Goal: Find specific page/section: Find specific page/section

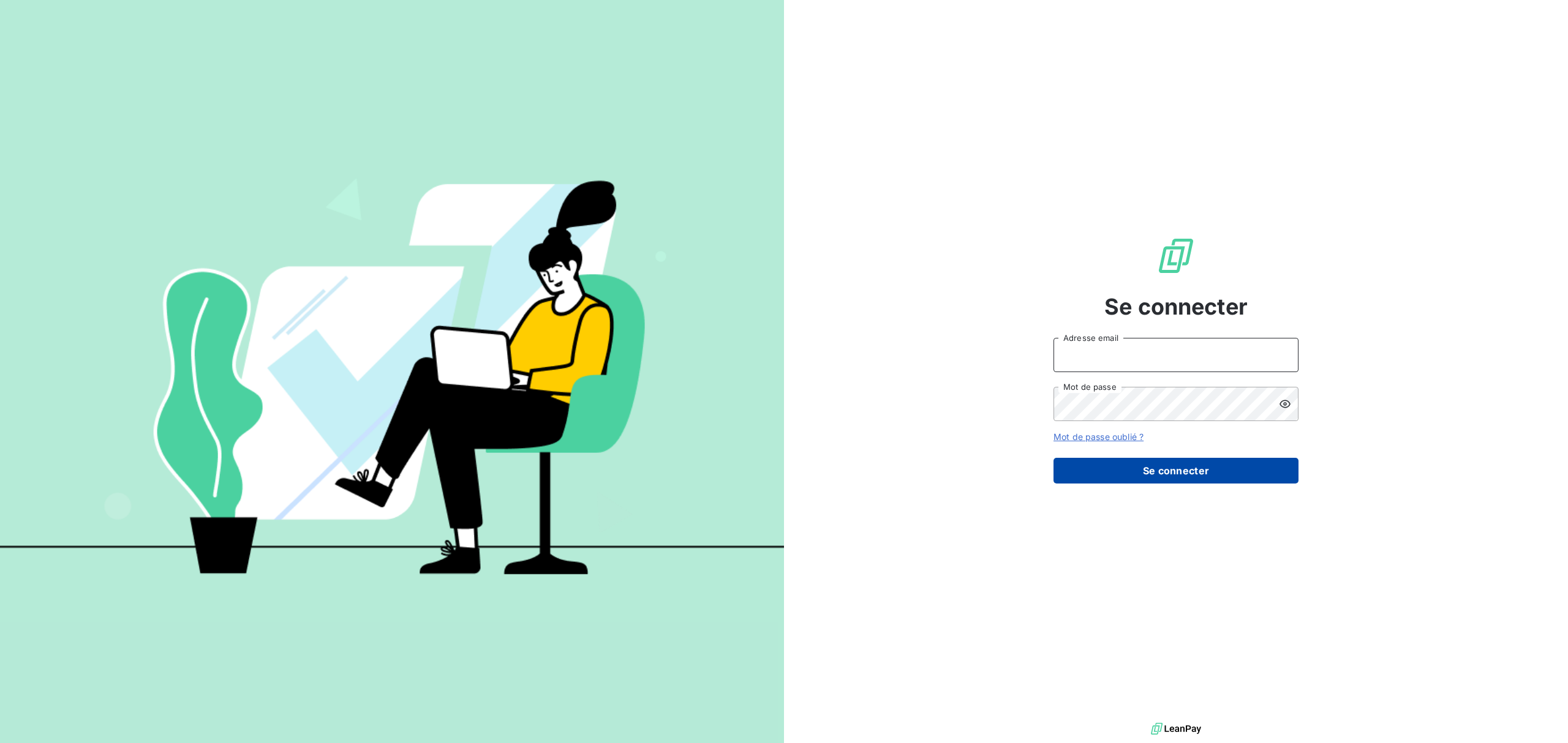
type input "[EMAIL_ADDRESS][DOMAIN_NAME]"
click at [1172, 466] on button "Se connecter" at bounding box center [1176, 471] width 245 height 26
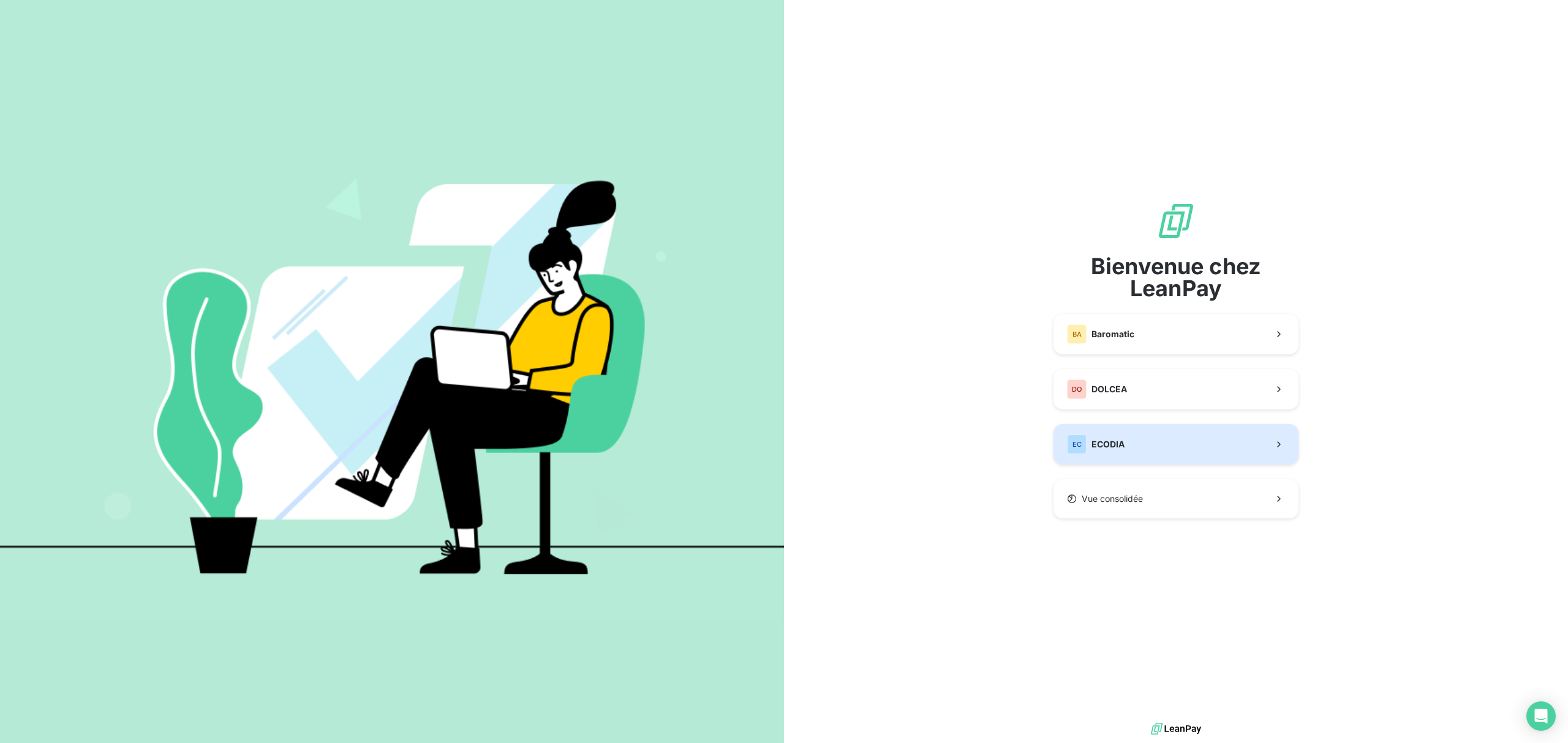
click at [1134, 436] on button "EC ECODIA" at bounding box center [1176, 444] width 245 height 41
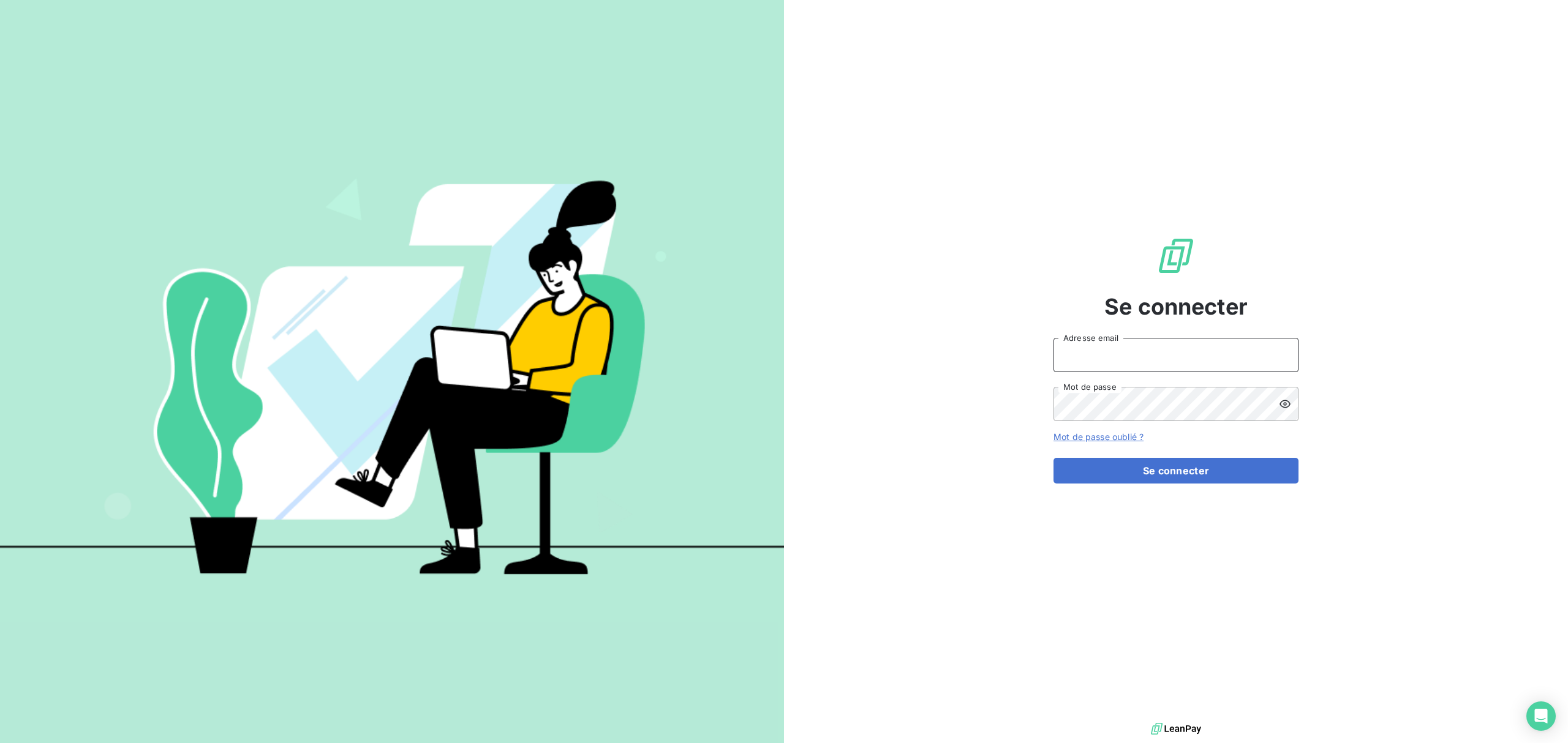
type input "[EMAIL_ADDRESS][DOMAIN_NAME]"
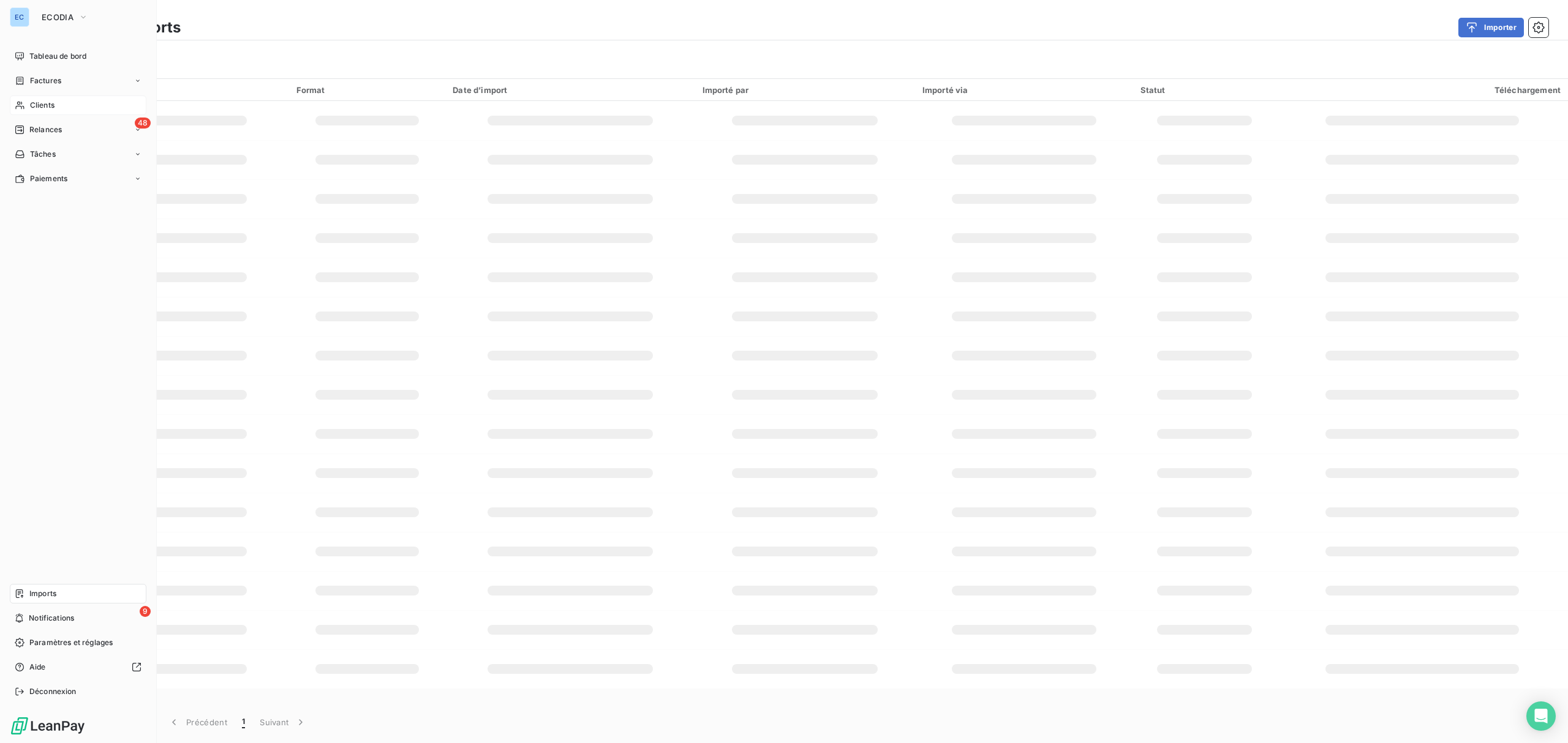
click at [71, 104] on div "Clients" at bounding box center [78, 105] width 137 height 20
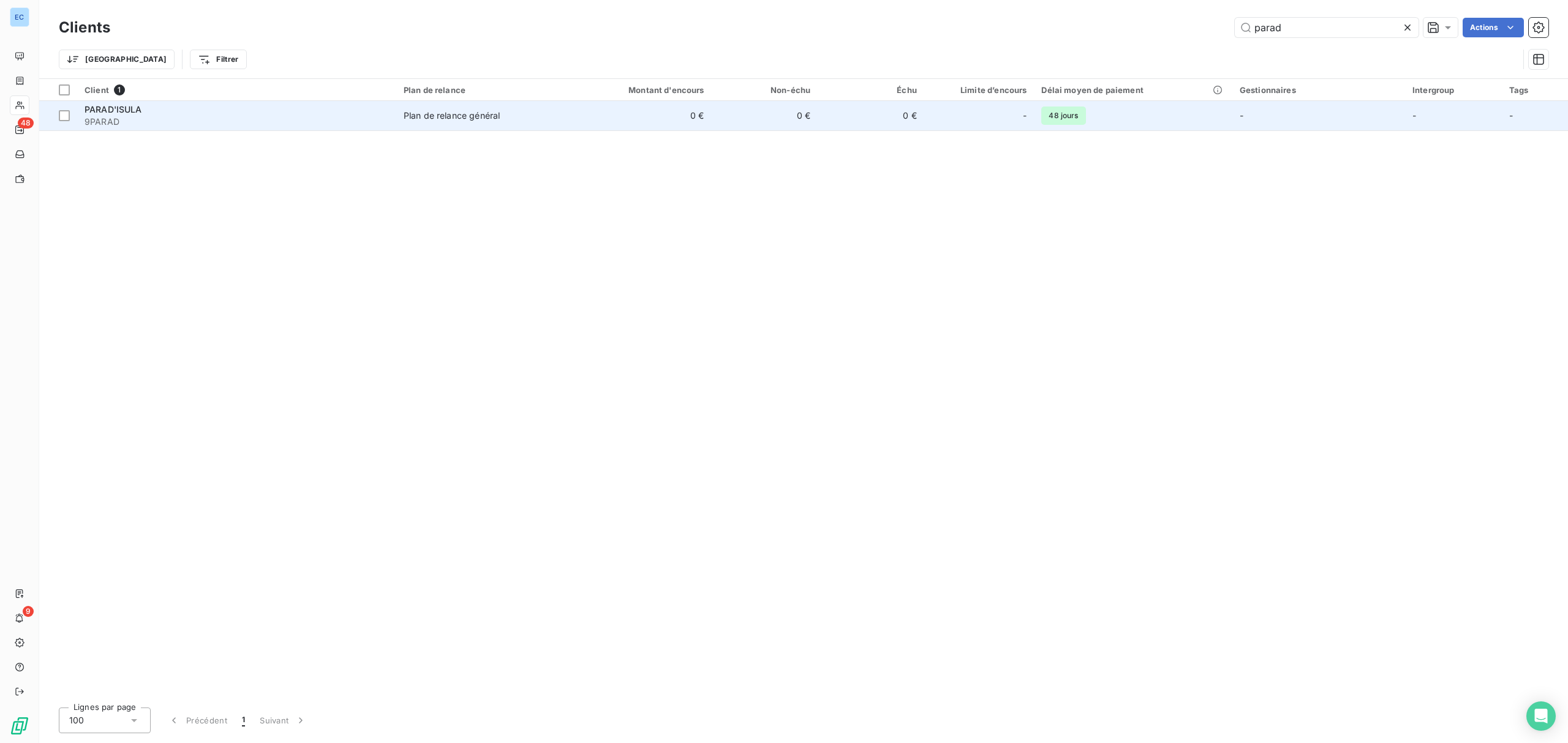
type input "parad"
click at [819, 121] on td "0 €" at bounding box center [870, 116] width 106 height 29
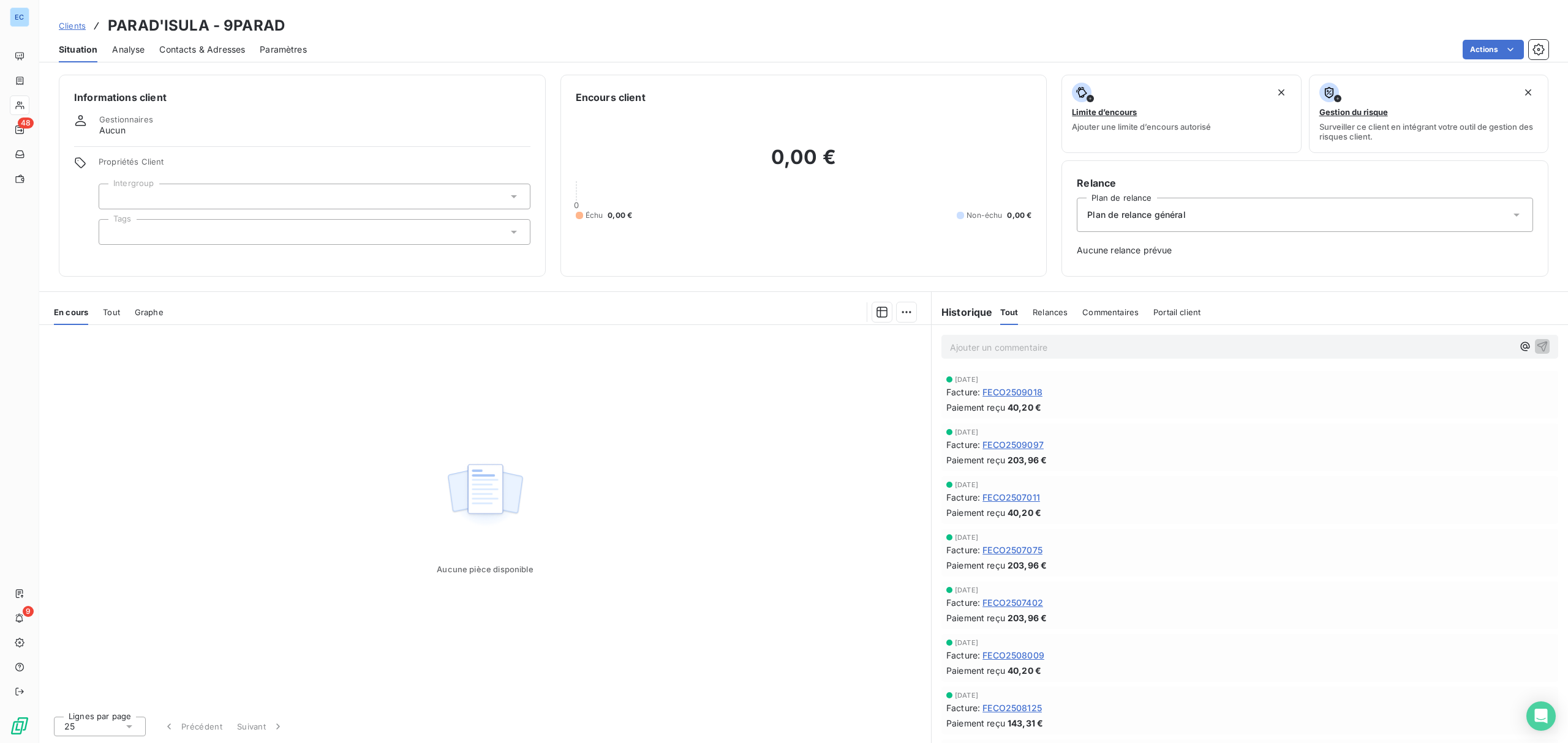
click at [111, 311] on span "Tout" at bounding box center [112, 312] width 17 height 10
